Goal: Task Accomplishment & Management: Use online tool/utility

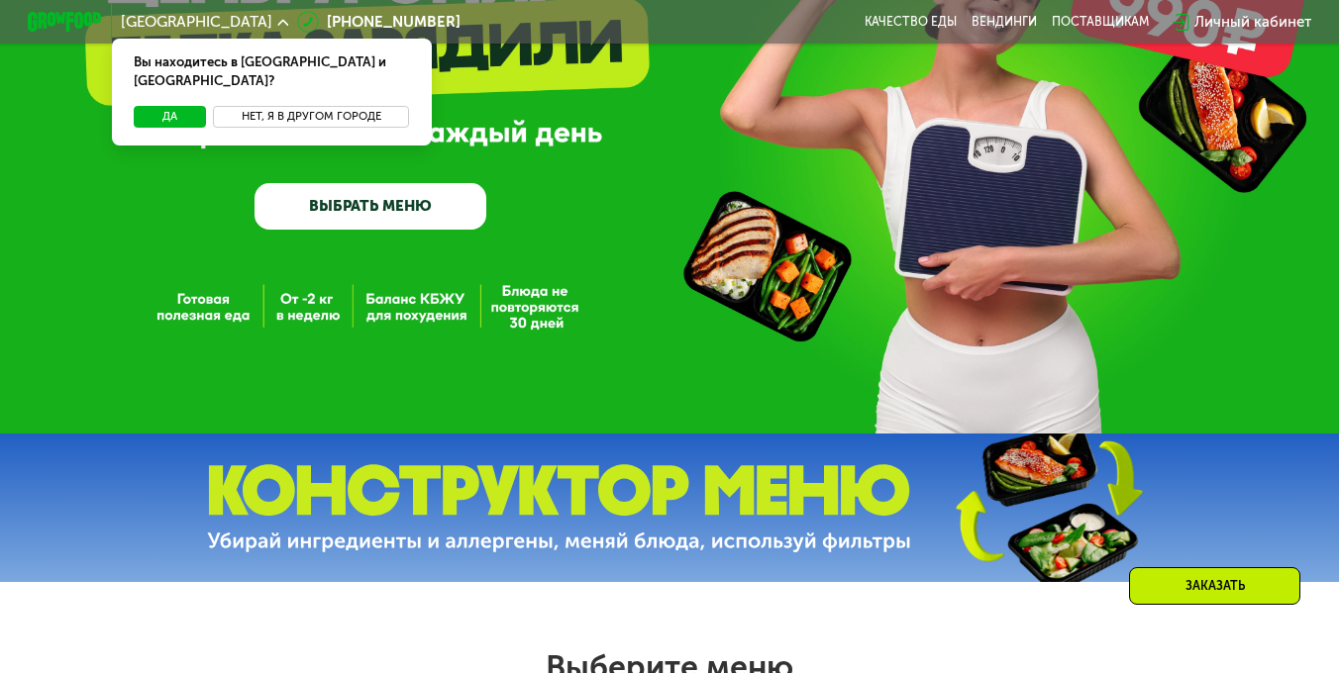
scroll to position [198, 0]
click at [269, 106] on button "Нет, я в другом городе" at bounding box center [311, 117] width 196 height 23
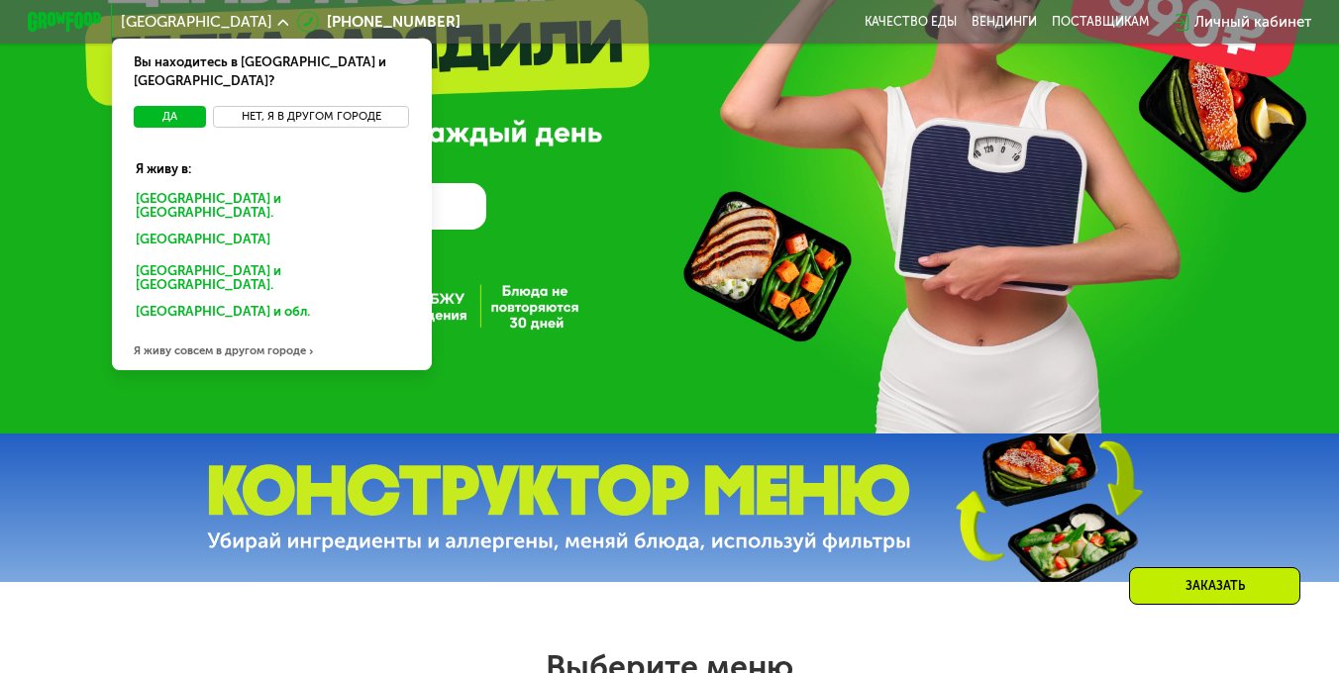
scroll to position [0, 0]
click at [192, 333] on div "Я живу совсем в другом городе" at bounding box center [272, 352] width 320 height 38
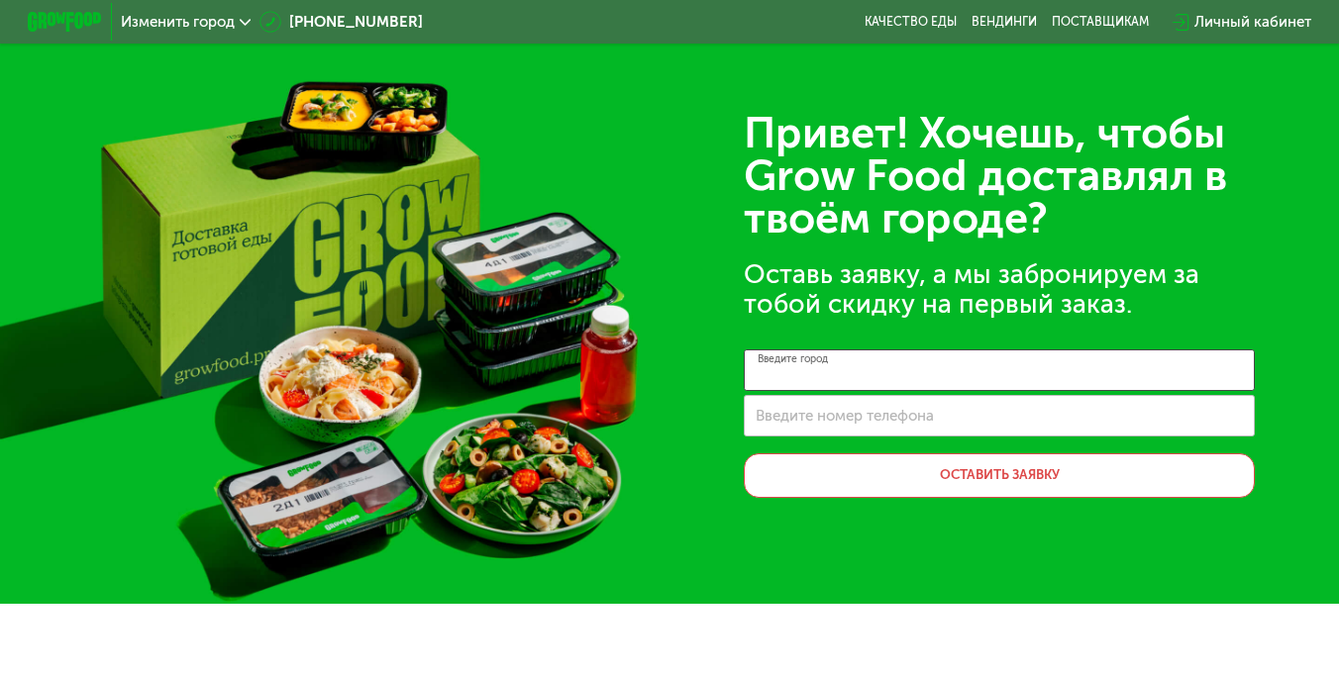
click at [856, 391] on input "Введите город" at bounding box center [999, 371] width 511 height 42
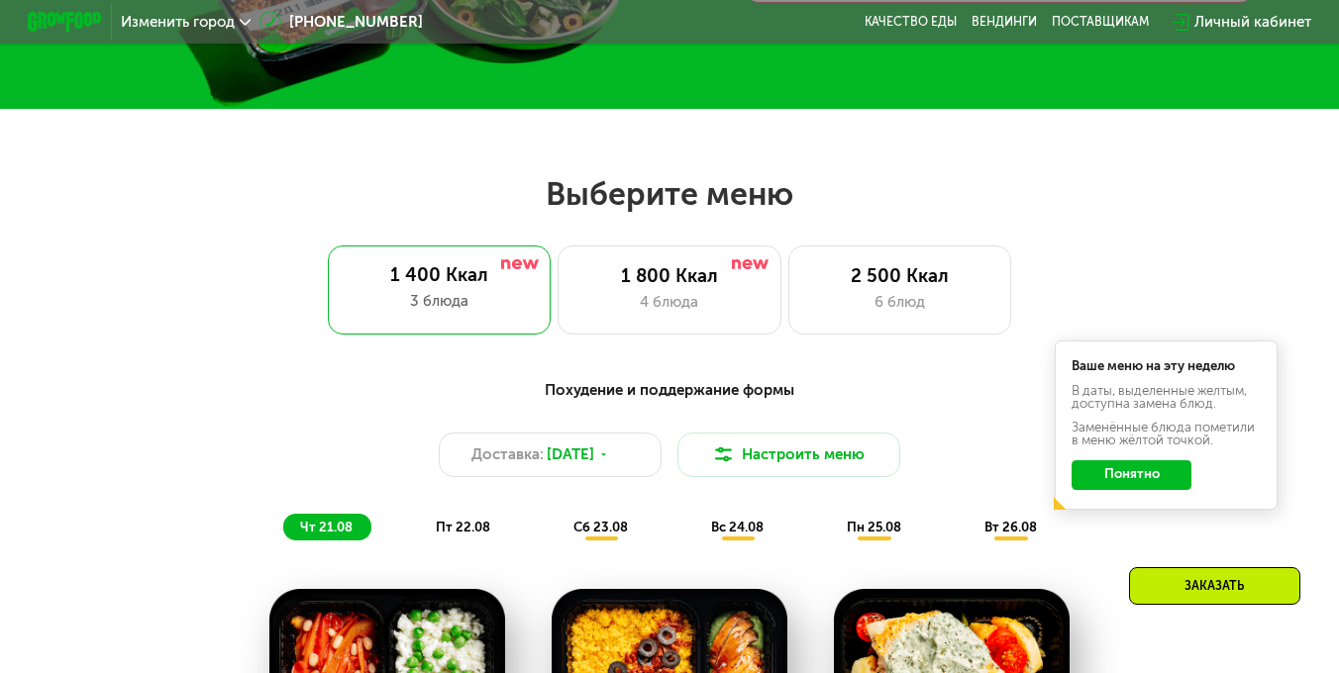
scroll to position [594, 0]
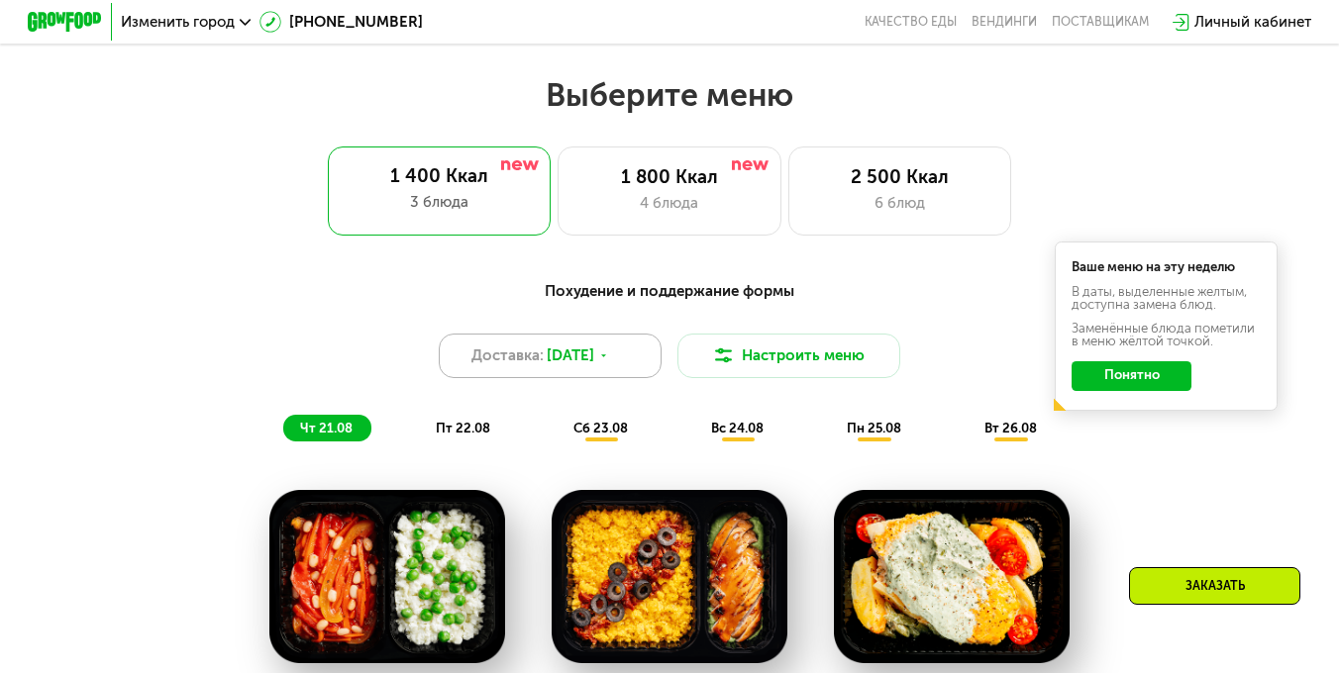
click at [594, 360] on span "[DATE]" at bounding box center [571, 356] width 48 height 23
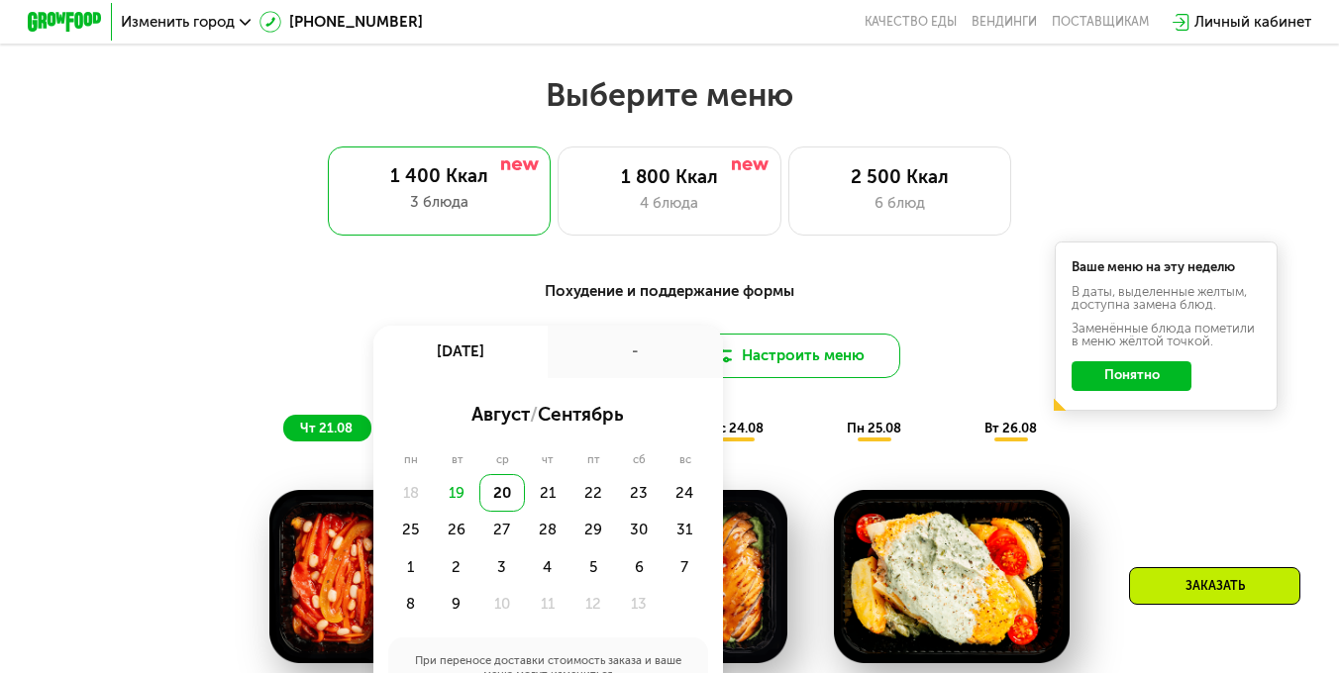
click at [802, 354] on button "Настроить меню" at bounding box center [788, 356] width 223 height 45
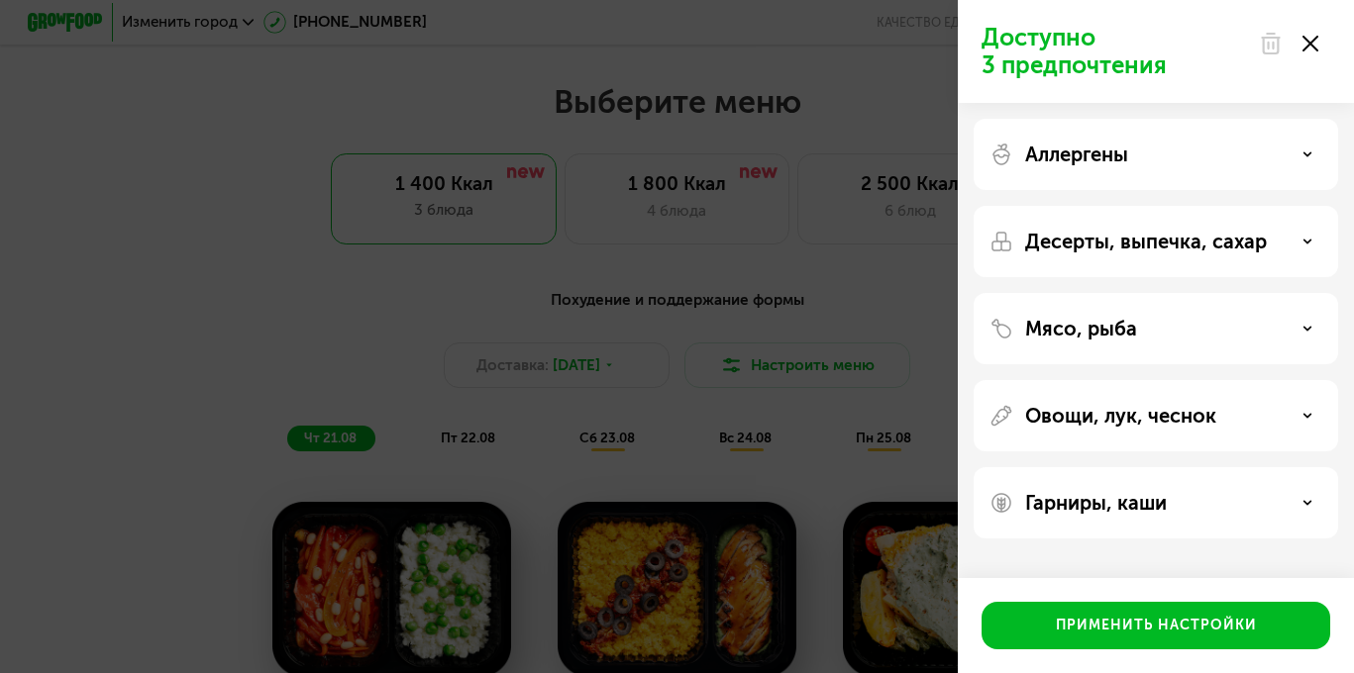
click at [1316, 36] on icon at bounding box center [1310, 44] width 16 height 16
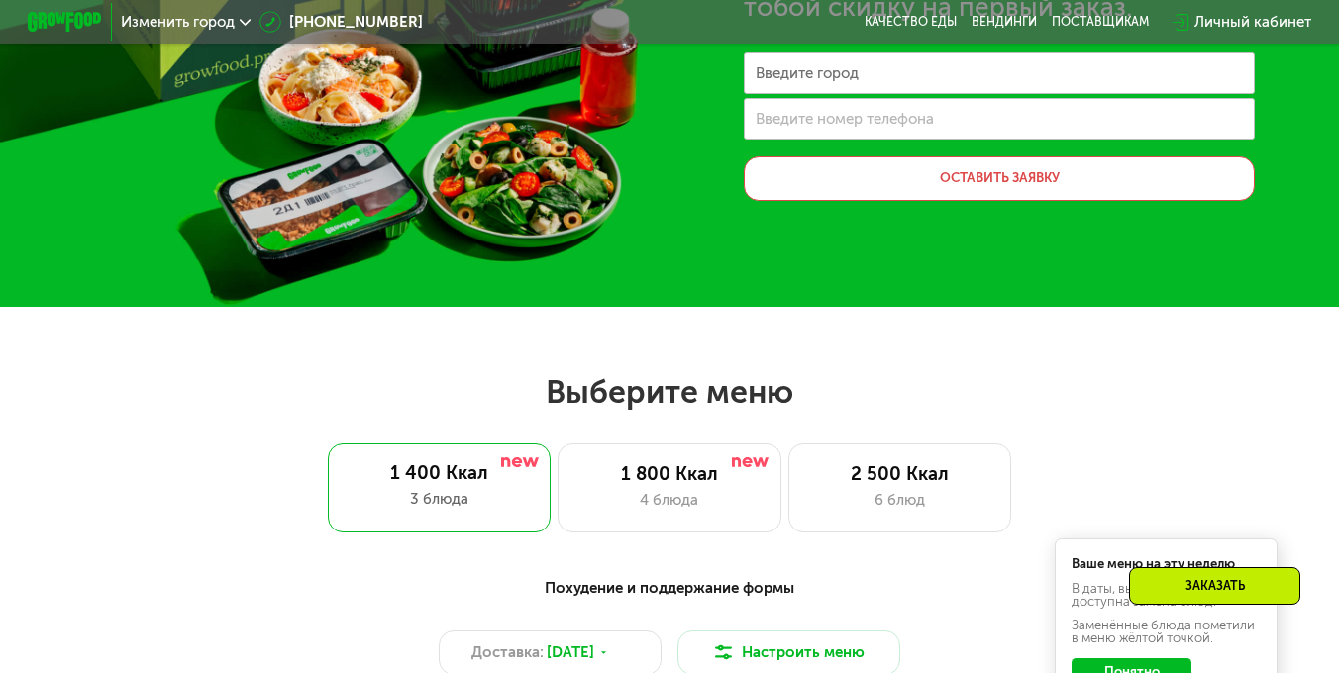
scroll to position [0, 0]
